Goal: Transaction & Acquisition: Subscribe to service/newsletter

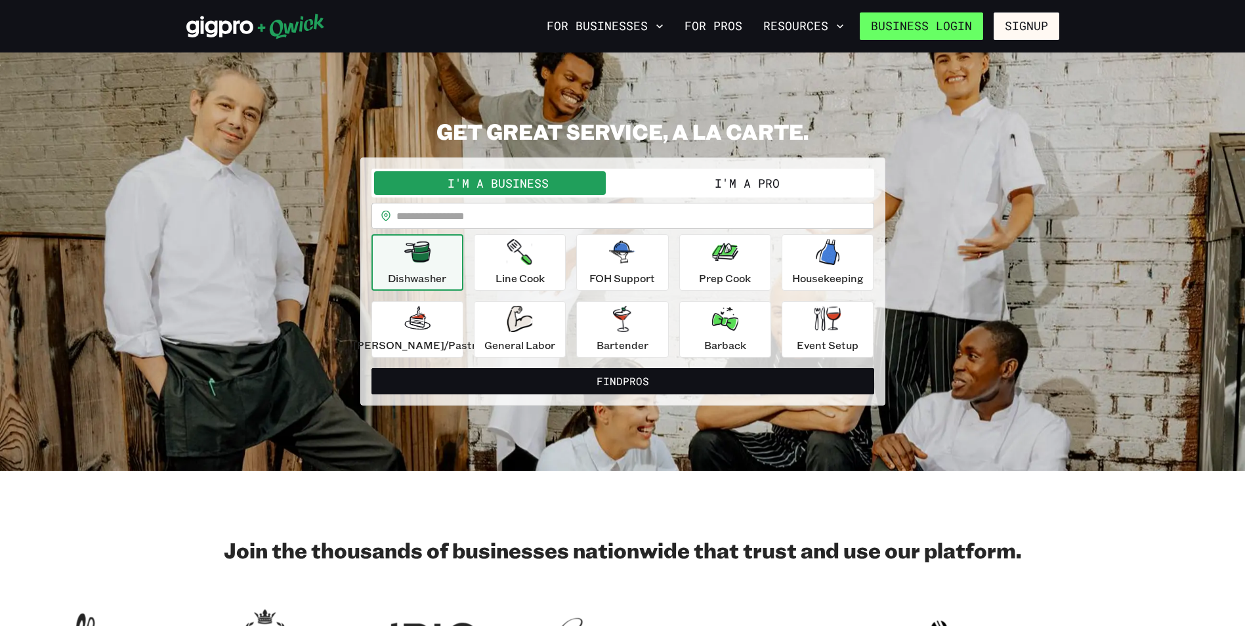
click at [965, 25] on link "Business Login" at bounding box center [921, 26] width 123 height 28
click at [644, 27] on button "For Businesses" at bounding box center [605, 26] width 127 height 22
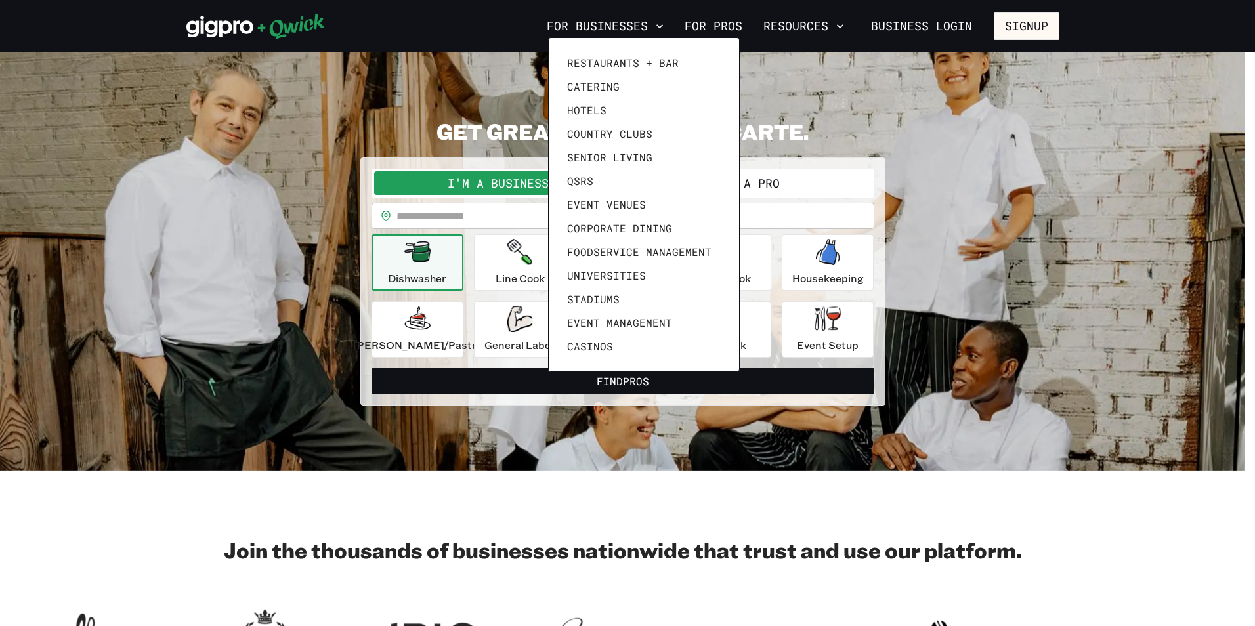
click at [943, 72] on div at bounding box center [627, 313] width 1255 height 626
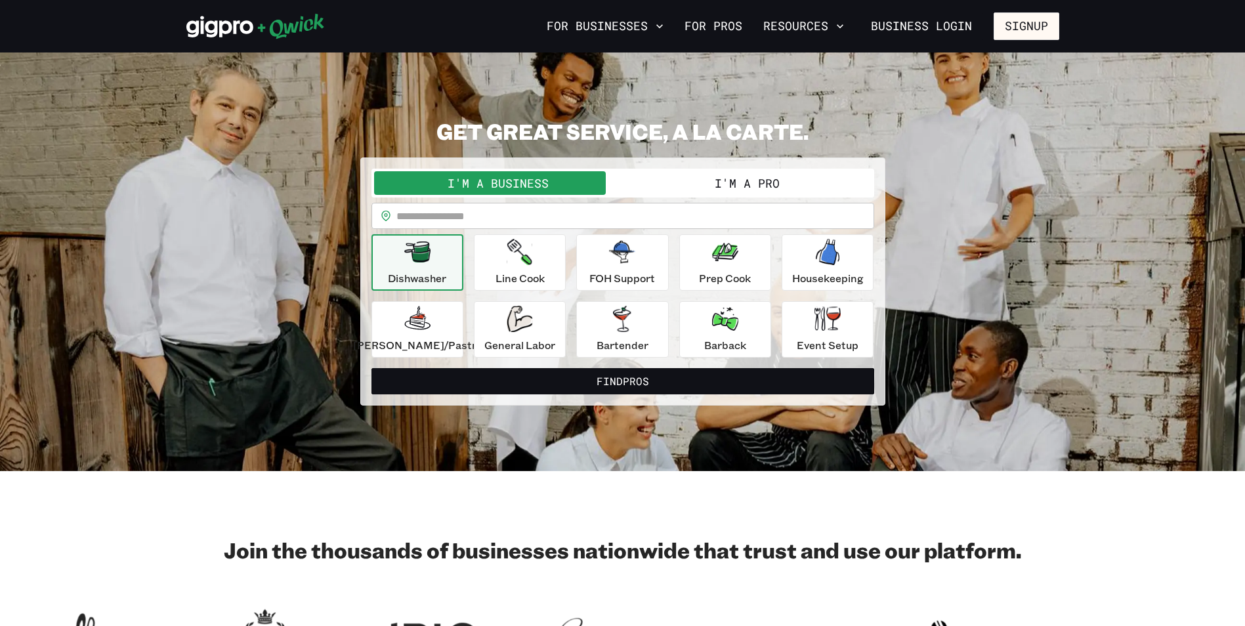
click at [549, 184] on button "I'm a Business" at bounding box center [498, 183] width 249 height 24
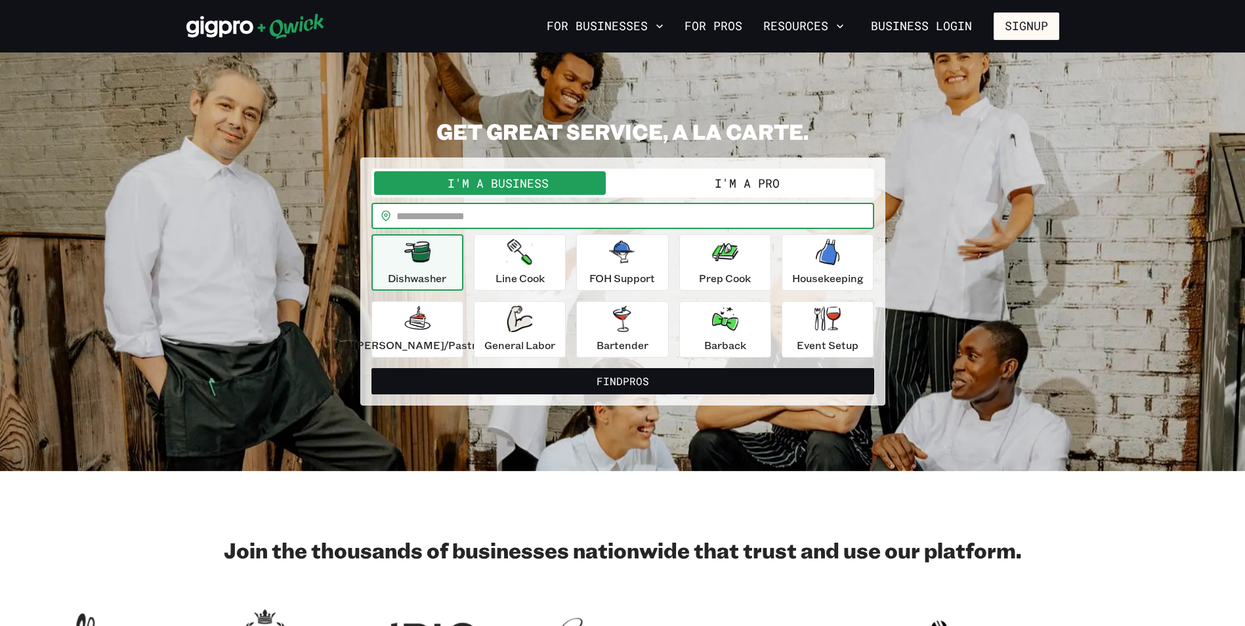
click at [578, 211] on input "text" at bounding box center [635, 216] width 478 height 26
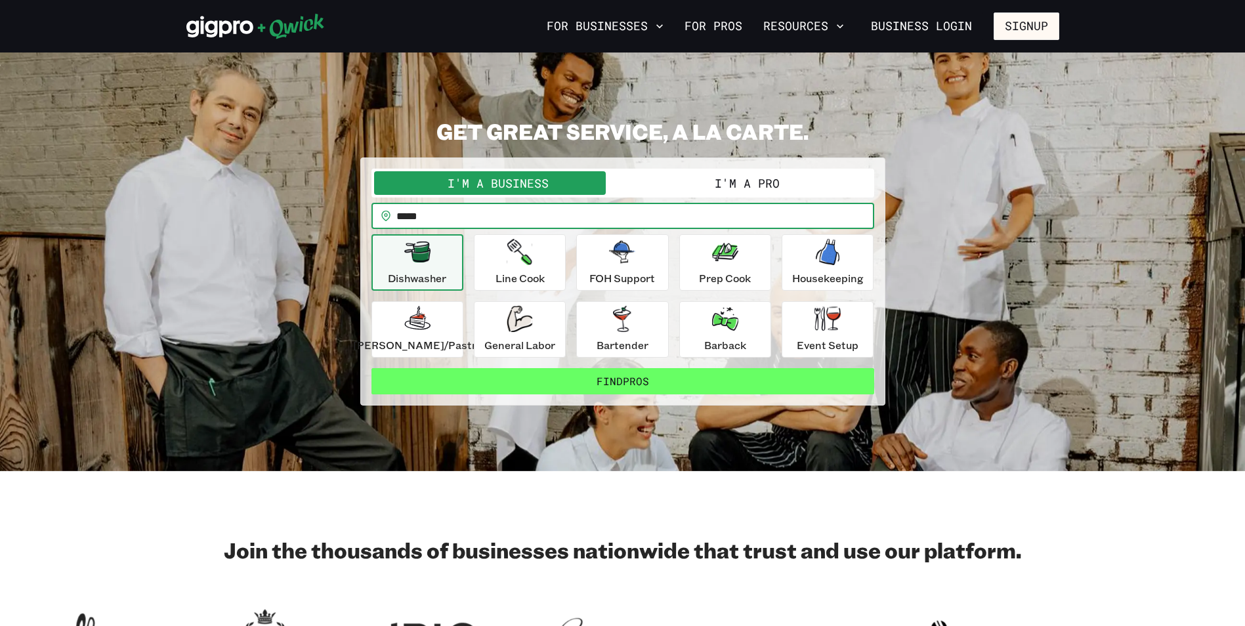
type input "*****"
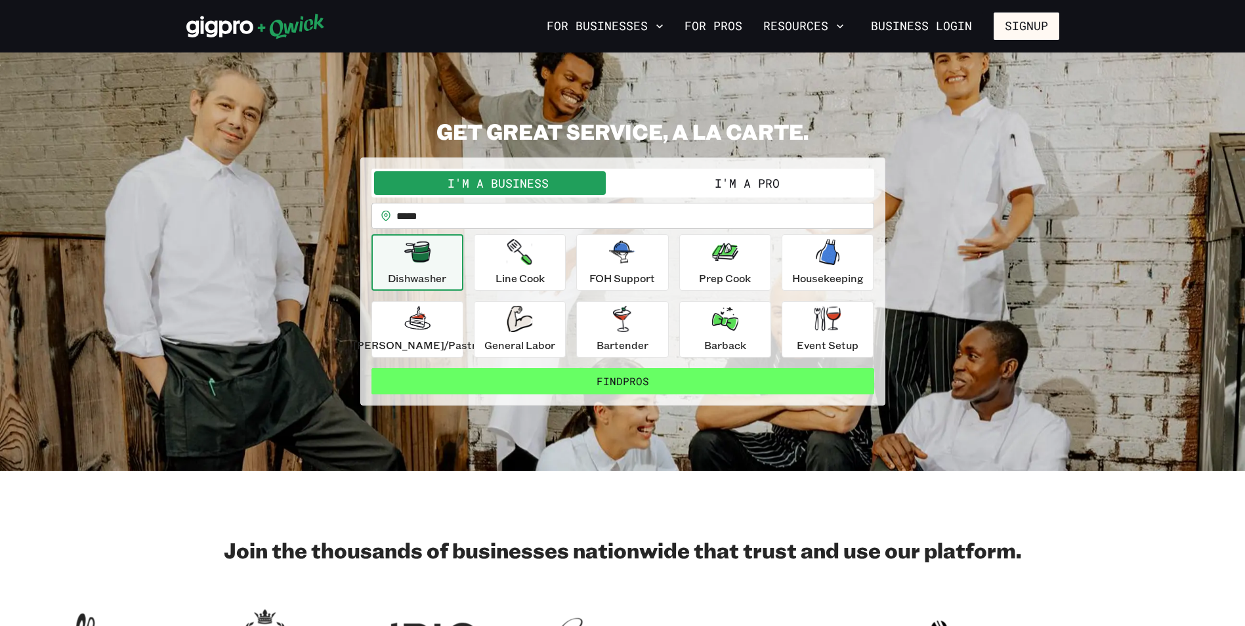
click at [671, 372] on button "Find Pros" at bounding box center [623, 381] width 503 height 26
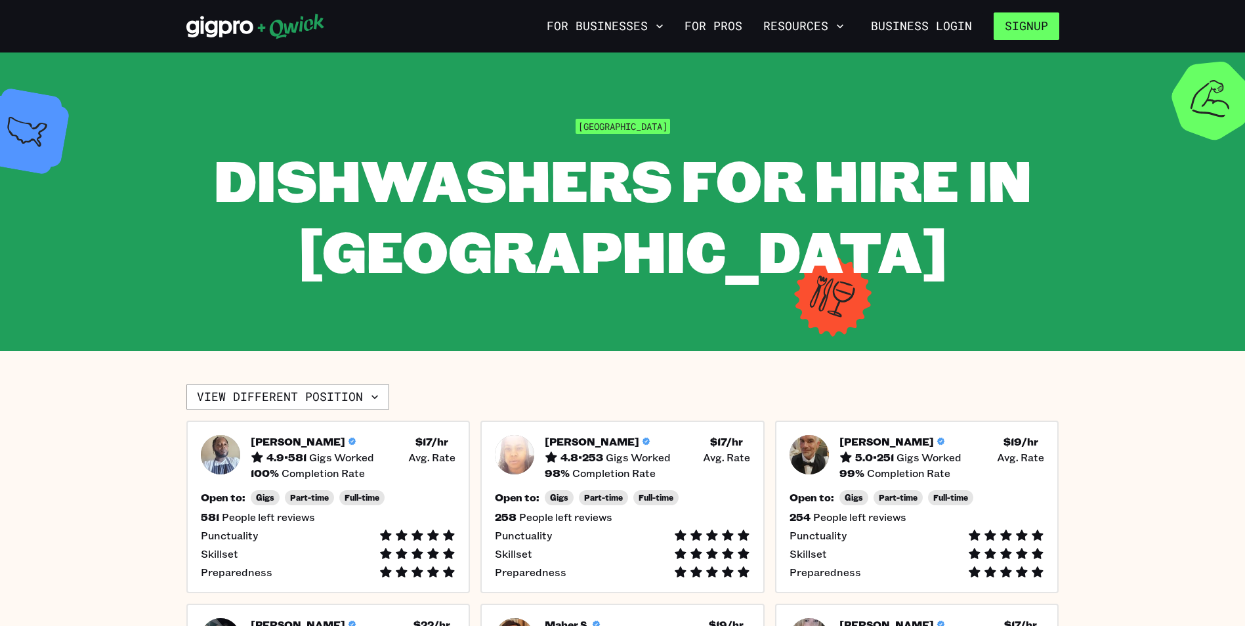
click at [1033, 28] on button "Signup" at bounding box center [1027, 26] width 66 height 28
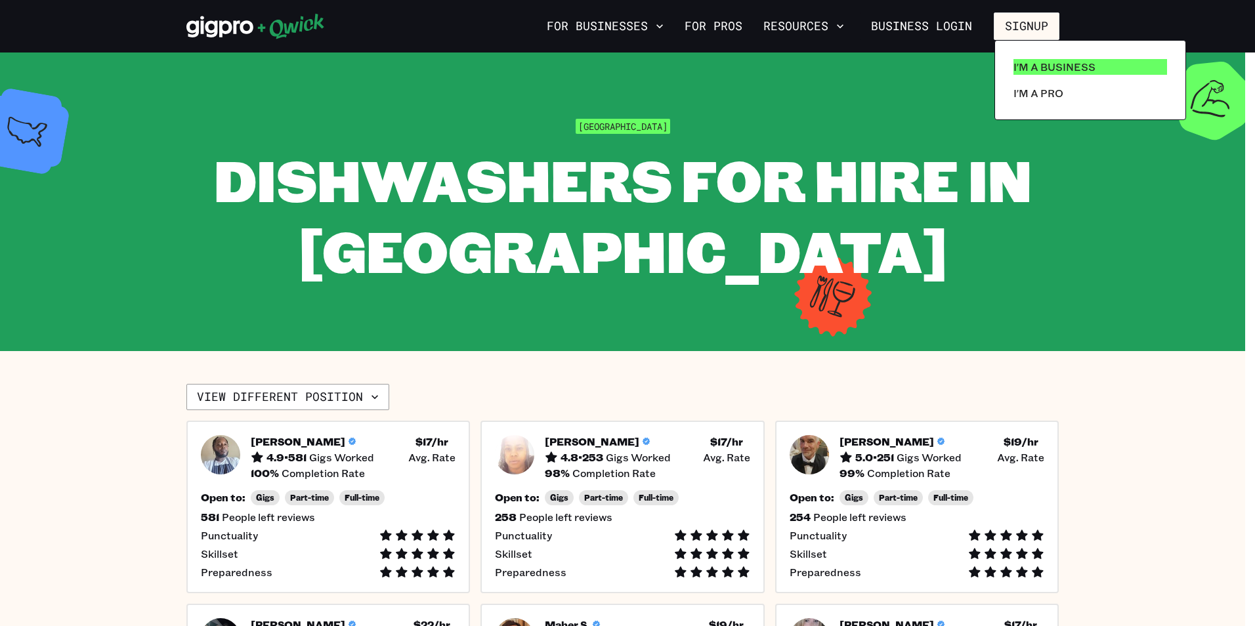
click at [1033, 70] on p "I'm a Business" at bounding box center [1055, 67] width 82 height 16
